Goal: Task Accomplishment & Management: Use online tool/utility

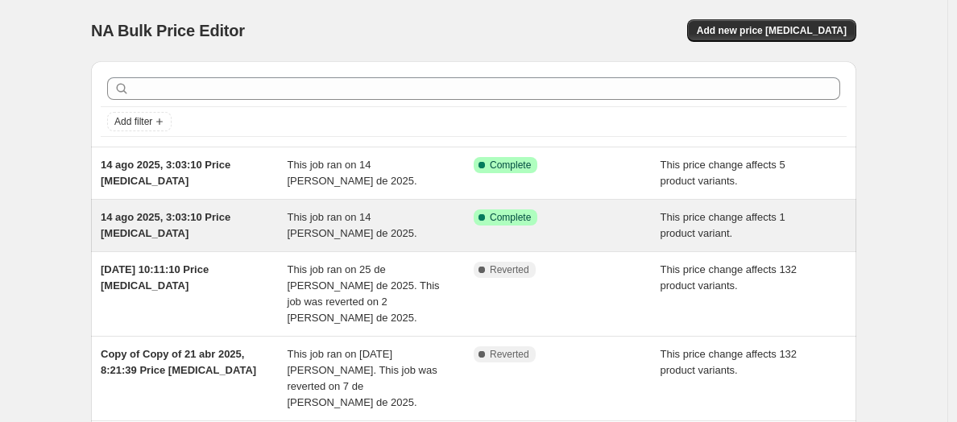
click at [378, 225] on div "This job ran on 14 de agosto de 2025." at bounding box center [381, 226] width 187 height 32
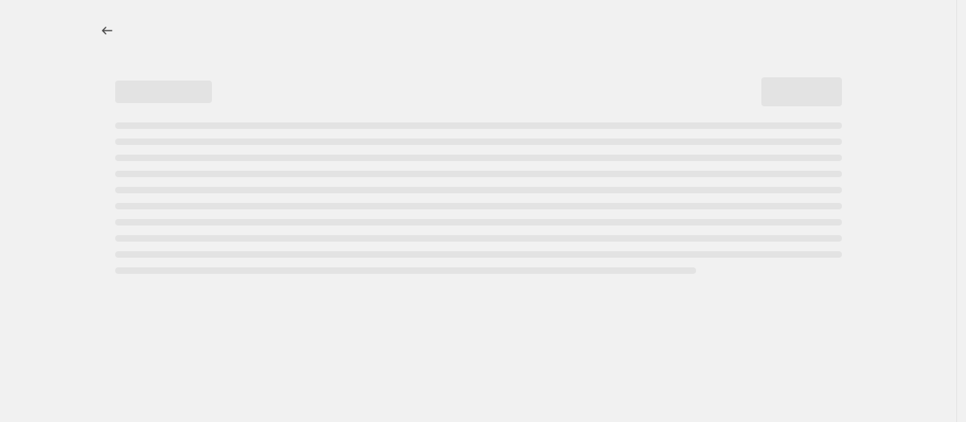
select select "ecap"
select select "no_change"
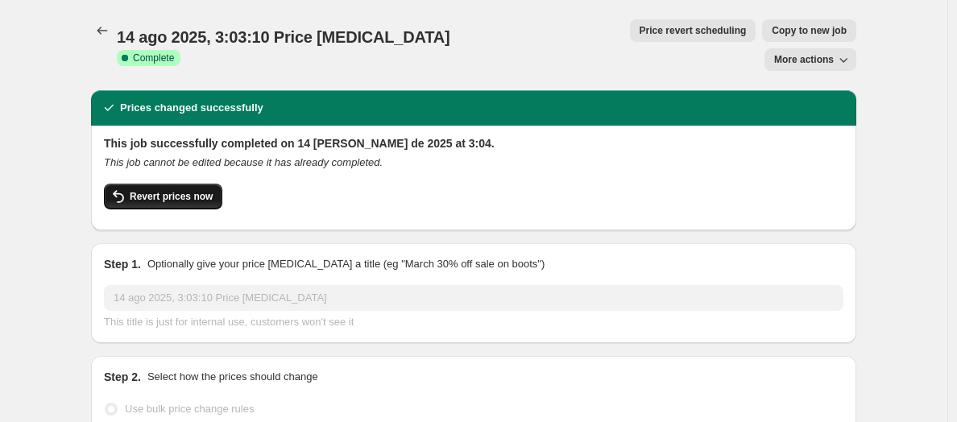
click at [151, 190] on span "Revert prices now" at bounding box center [171, 196] width 83 height 13
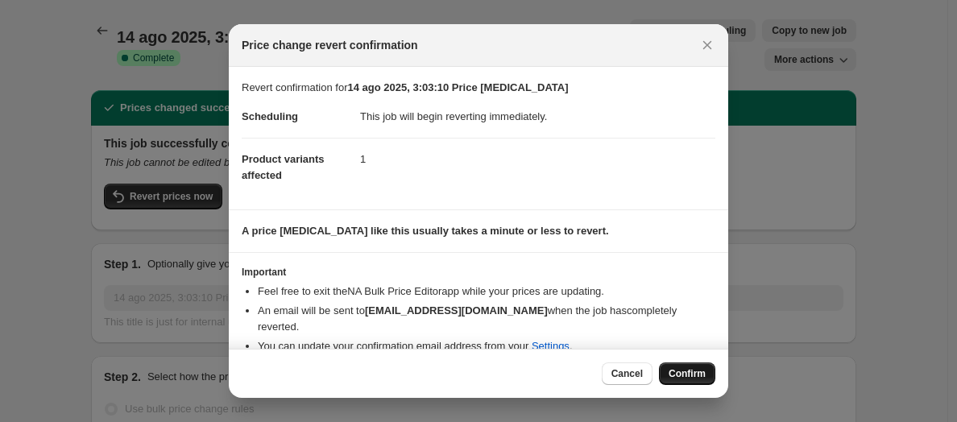
click at [698, 368] on span "Confirm" at bounding box center [687, 374] width 37 height 13
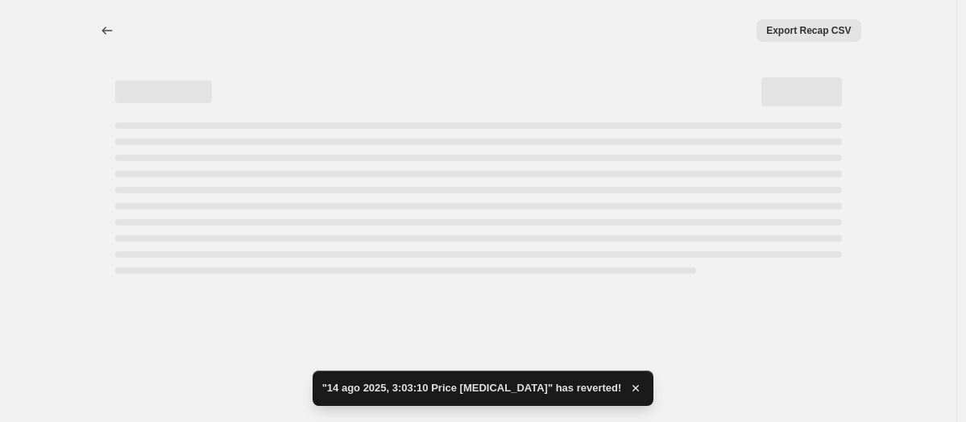
select select "ecap"
select select "no_change"
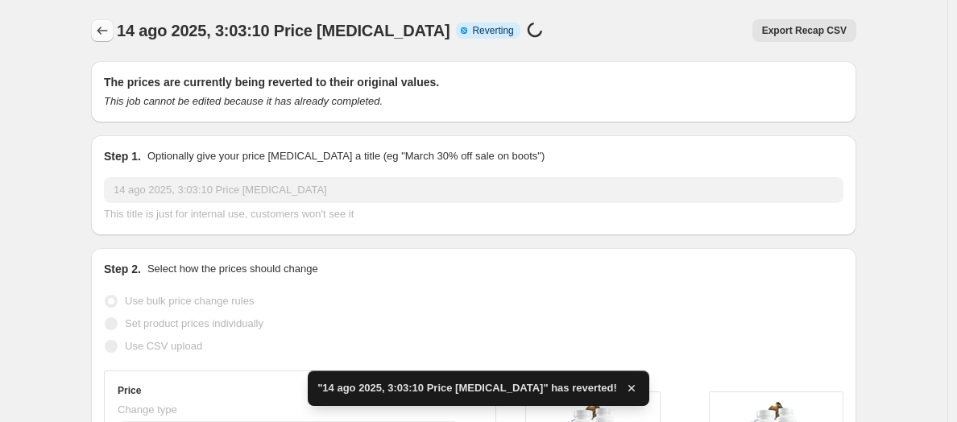
click at [107, 33] on icon "Price change jobs" at bounding box center [102, 31] width 16 height 16
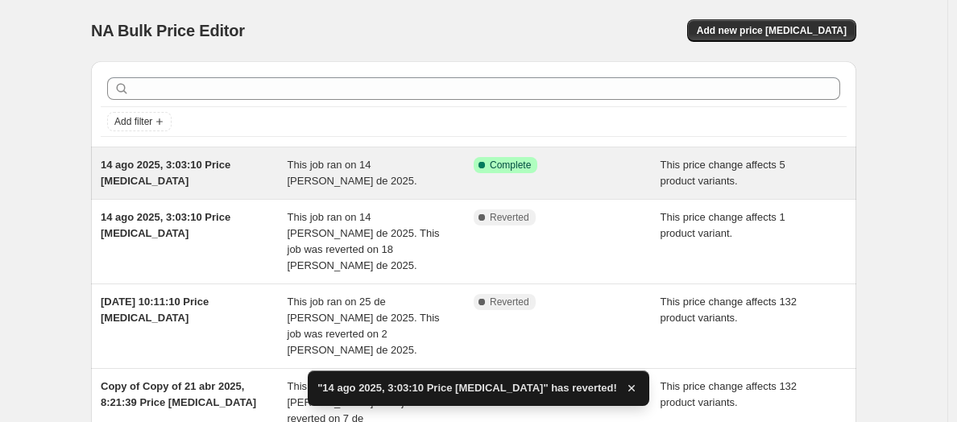
click at [417, 186] on div "This job ran on 14 de agosto de 2025." at bounding box center [381, 173] width 187 height 32
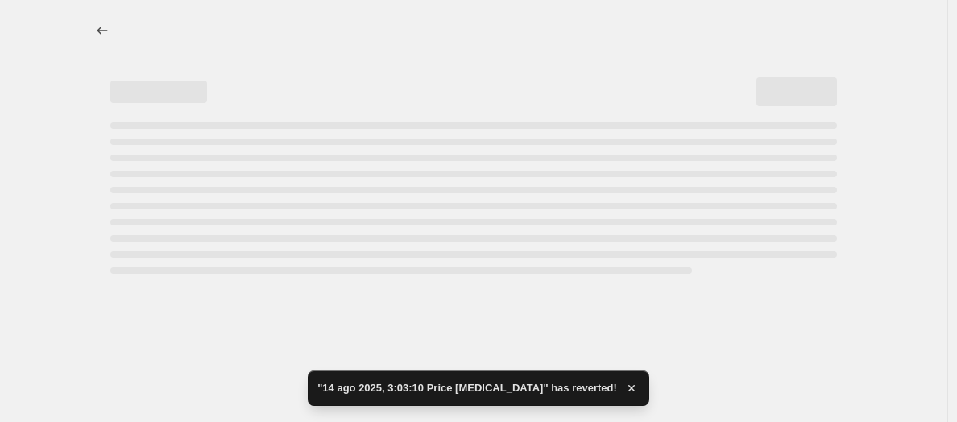
select select "ecap"
select select "no_change"
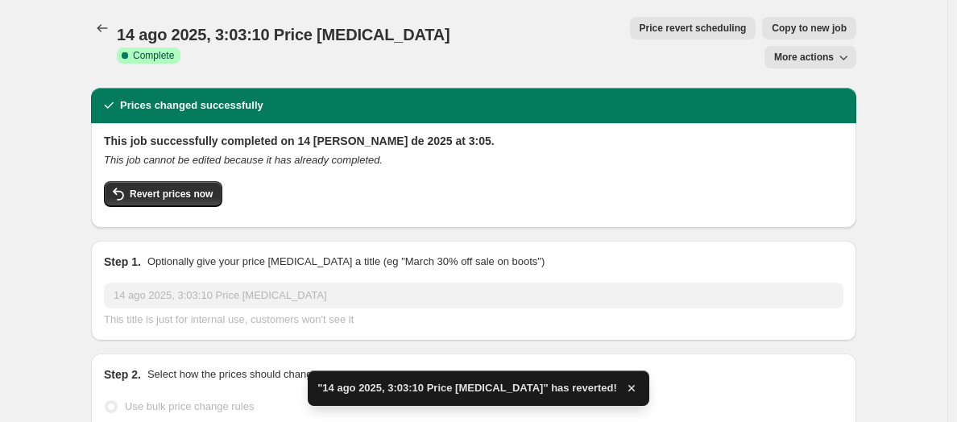
scroll to position [3, 0]
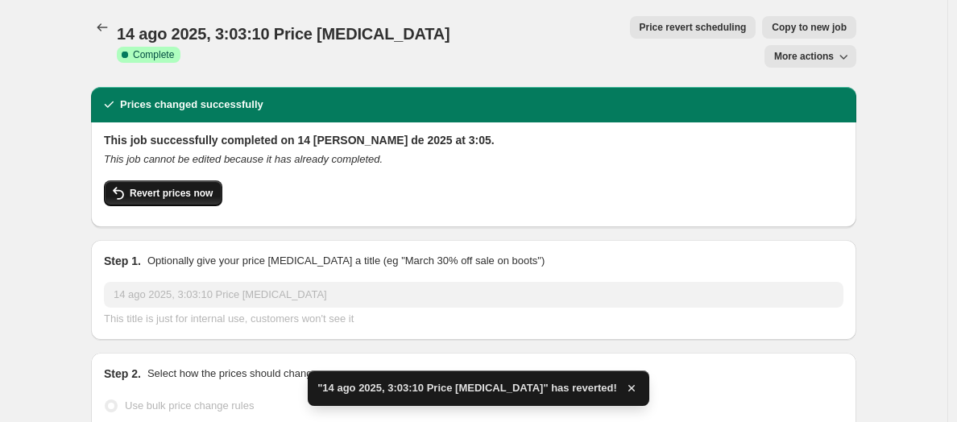
click at [201, 181] on button "Revert prices now" at bounding box center [163, 194] width 118 height 26
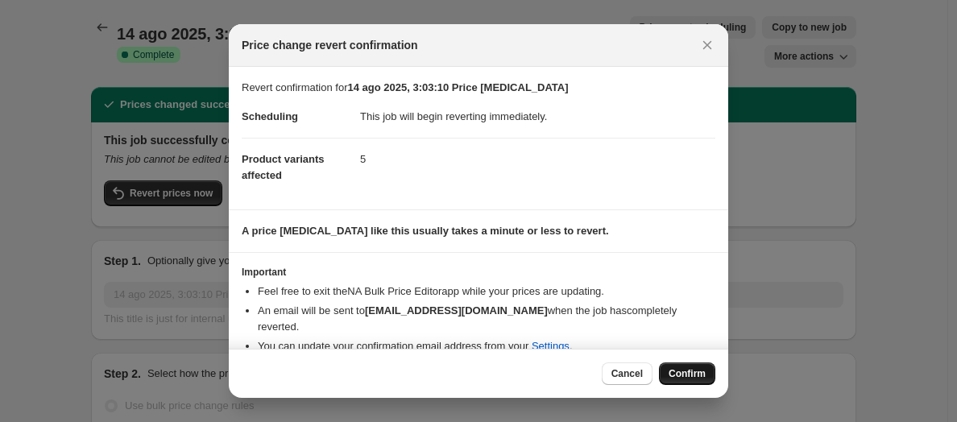
click at [685, 374] on span "Confirm" at bounding box center [687, 374] width 37 height 13
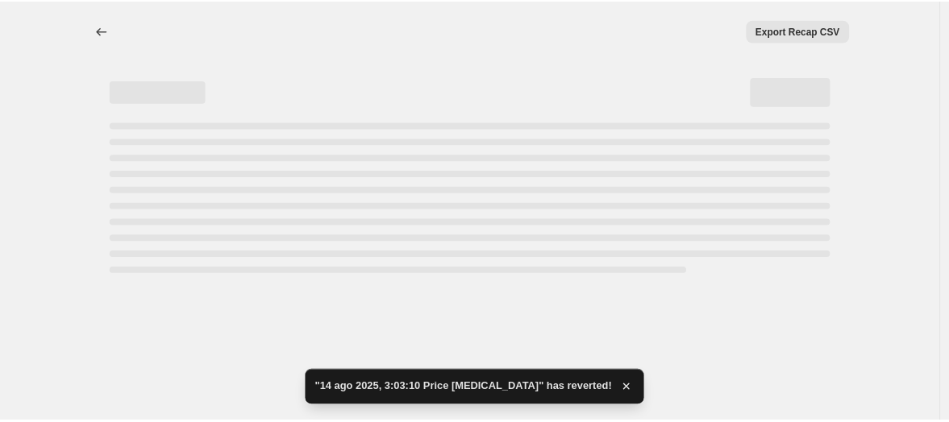
scroll to position [0, 0]
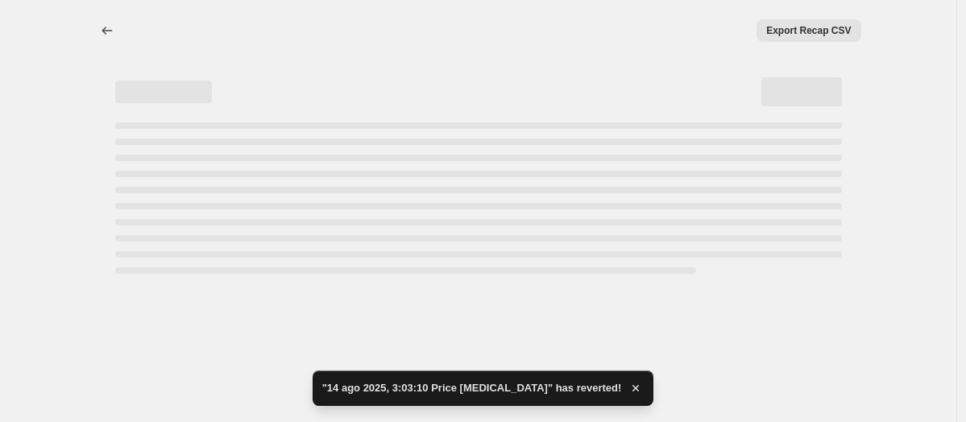
select select "ecap"
select select "no_change"
